Goal: Task Accomplishment & Management: Use online tool/utility

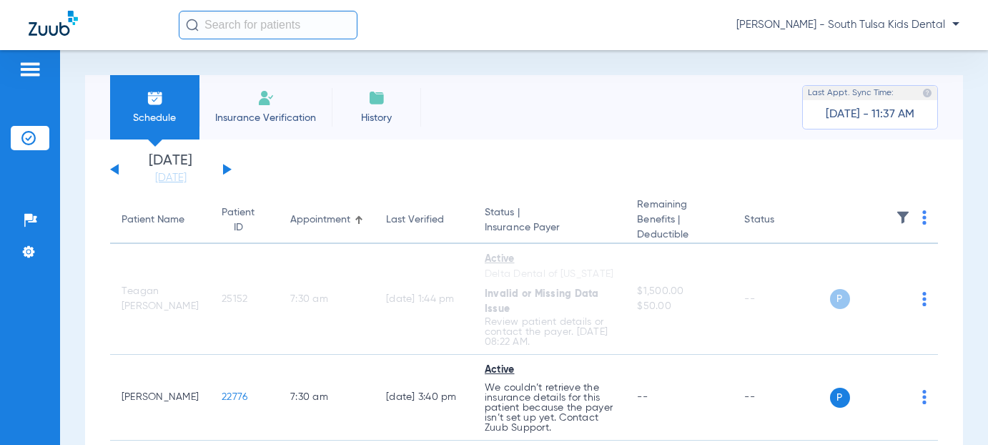
click at [222, 171] on div "[DATE] [DATE] [DATE] [DATE] [DATE] [DATE] [DATE] [DATE] [DATE] [DATE] [DATE] [D…" at bounding box center [171, 169] width 122 height 31
click at [225, 172] on button at bounding box center [227, 169] width 9 height 11
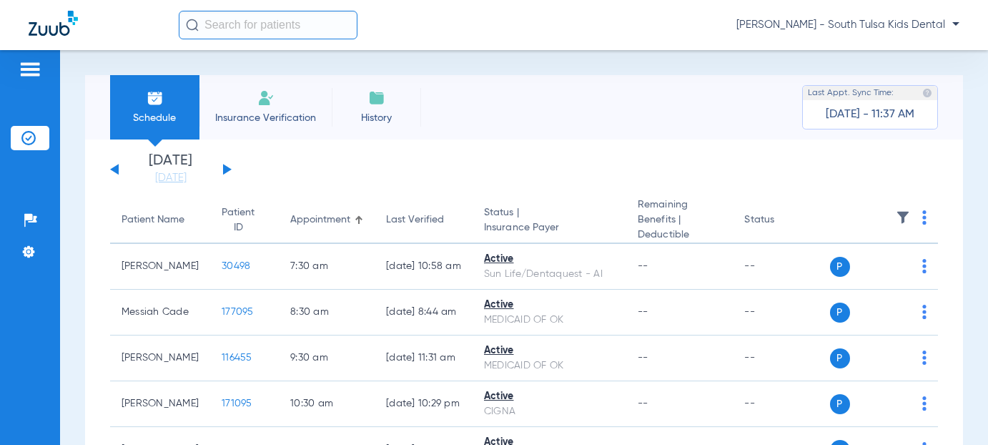
click at [225, 172] on button at bounding box center [227, 169] width 9 height 11
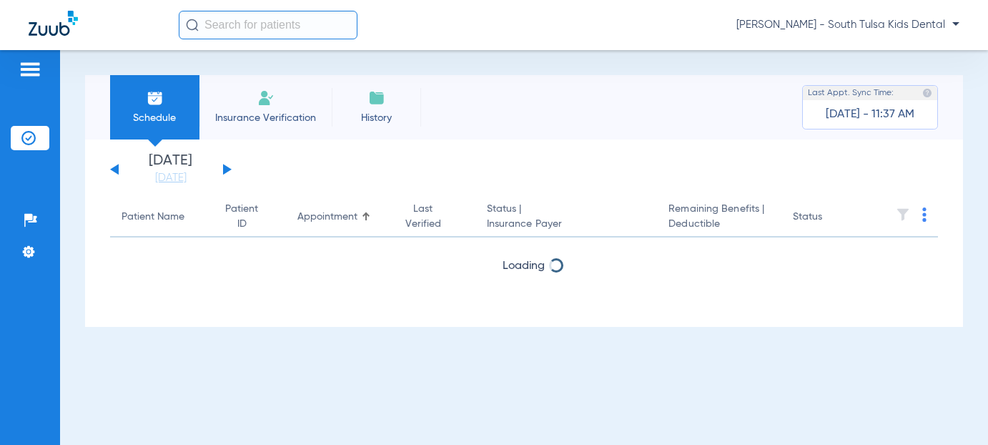
click at [225, 172] on button at bounding box center [227, 169] width 9 height 11
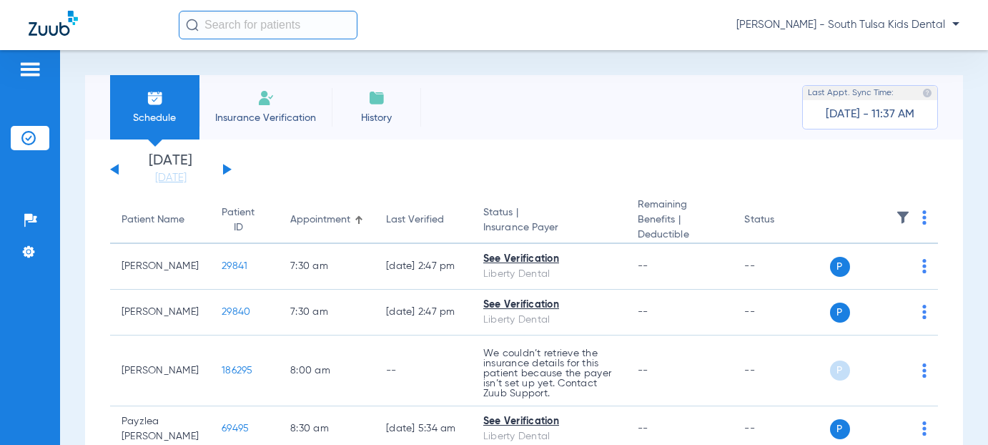
click at [911, 210] on th at bounding box center [884, 220] width 109 height 46
click at [923, 212] on img at bounding box center [925, 217] width 4 height 14
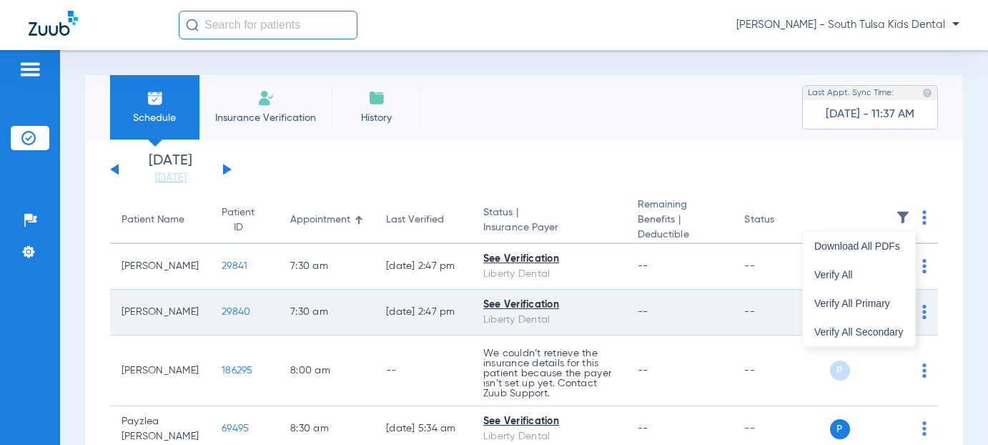
drag, startPoint x: 848, startPoint y: 276, endPoint x: 624, endPoint y: 295, distance: 225.4
click at [848, 276] on span "Verify All" at bounding box center [859, 275] width 89 height 10
